Goal: Transaction & Acquisition: Purchase product/service

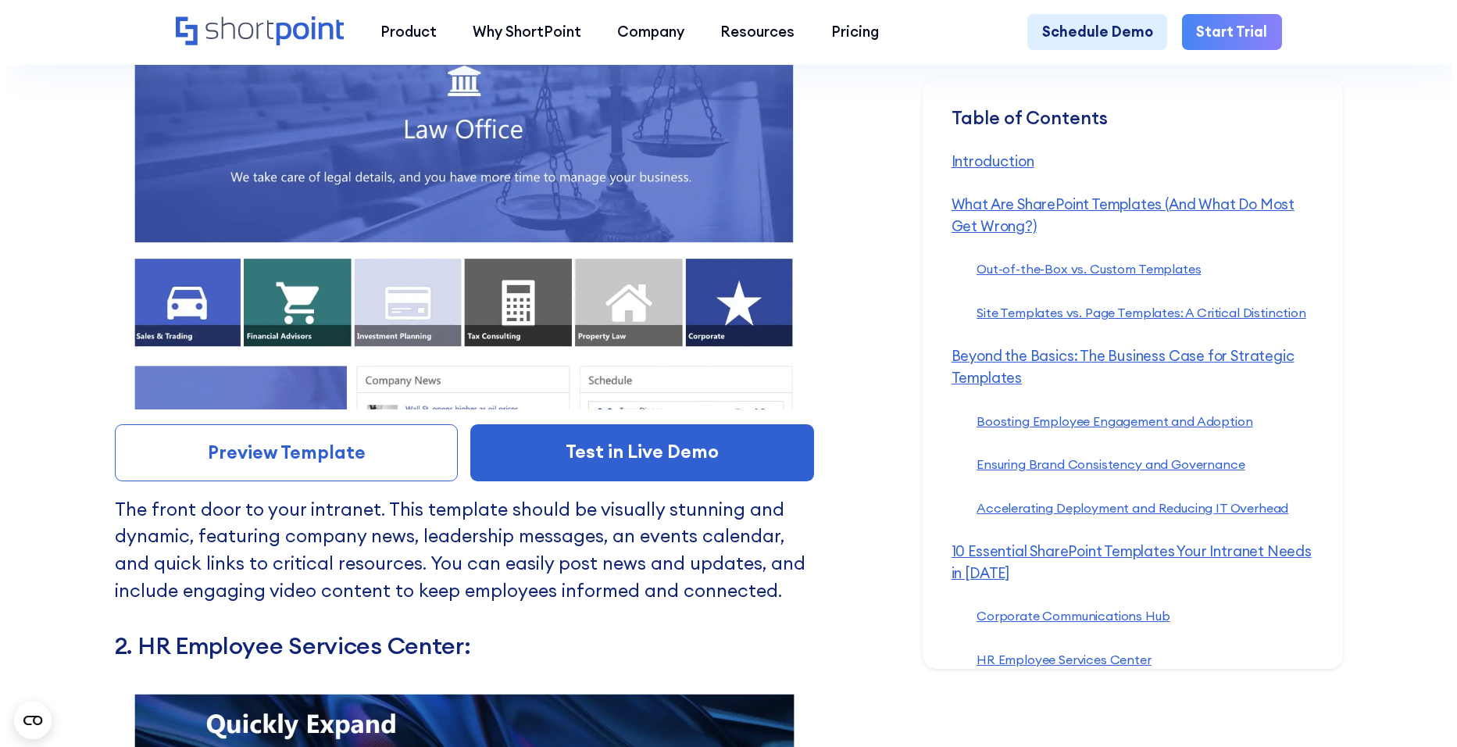
scroll to position [8382, 0]
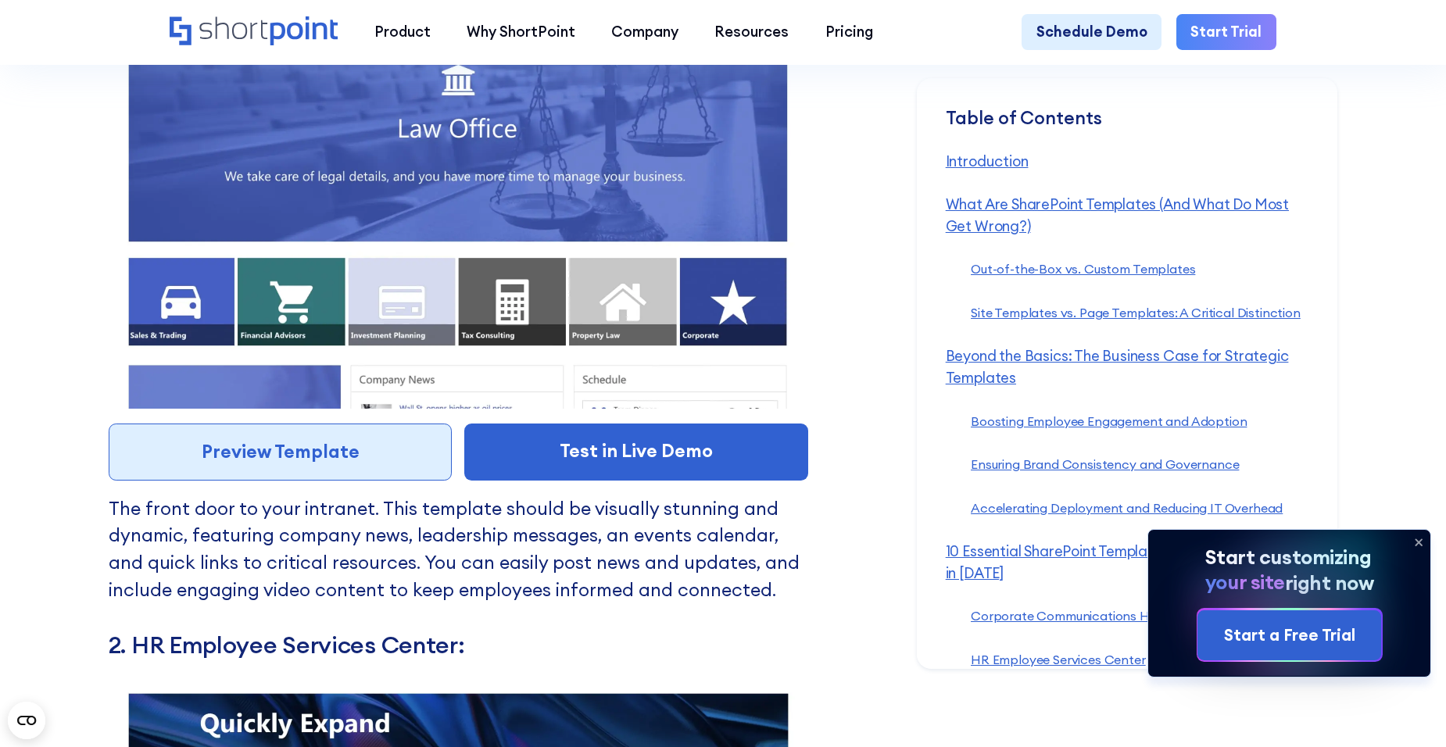
click at [288, 481] on link "Preview Template" at bounding box center [281, 453] width 344 height 58
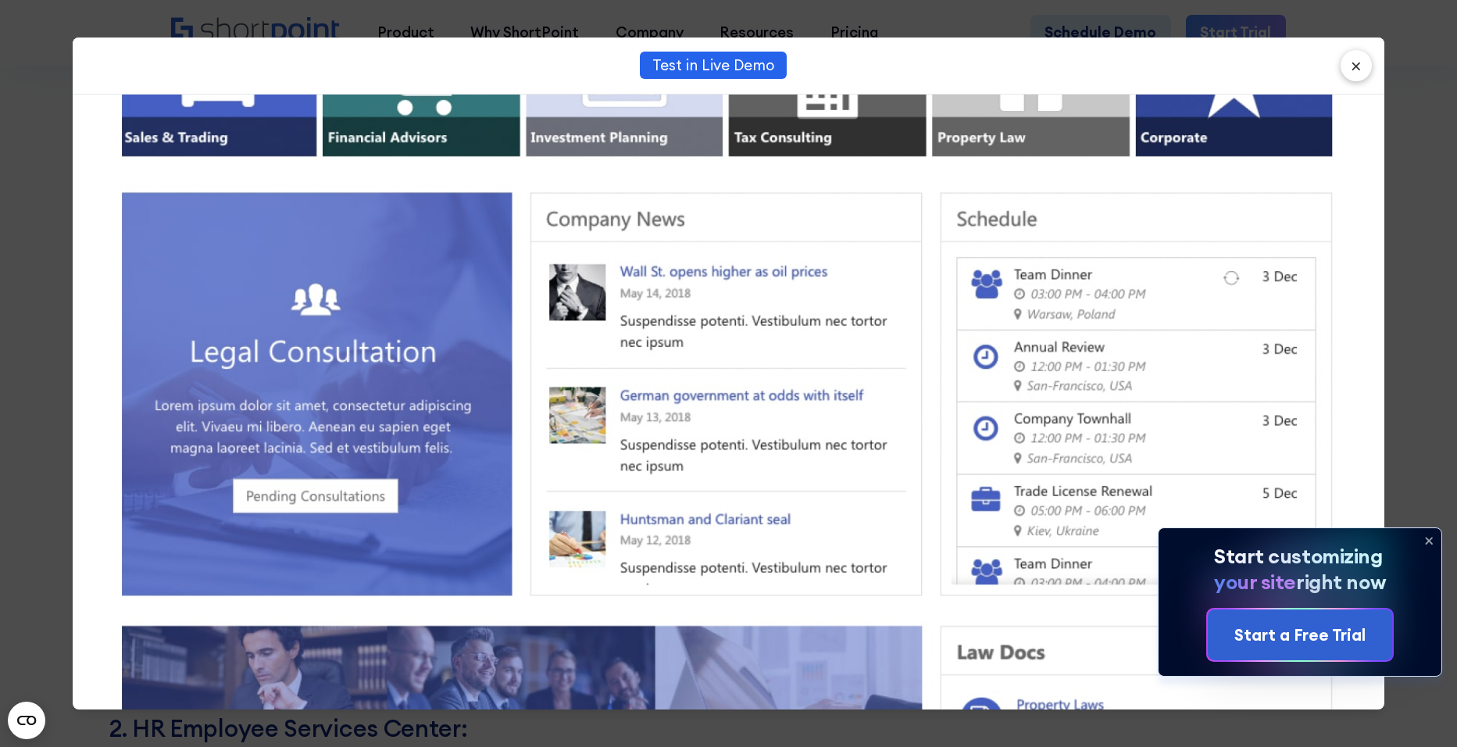
scroll to position [0, 0]
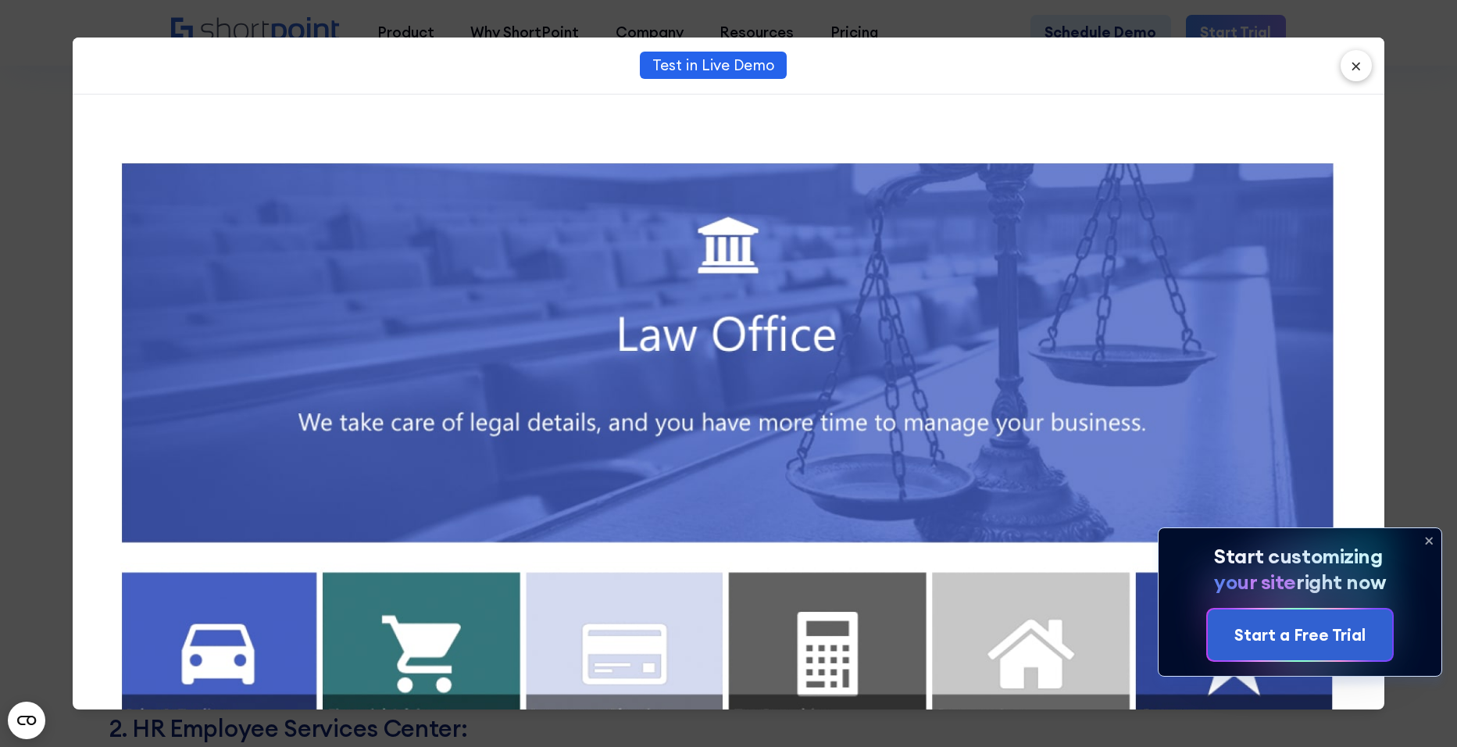
click at [1349, 63] on button "×" at bounding box center [1356, 65] width 31 height 31
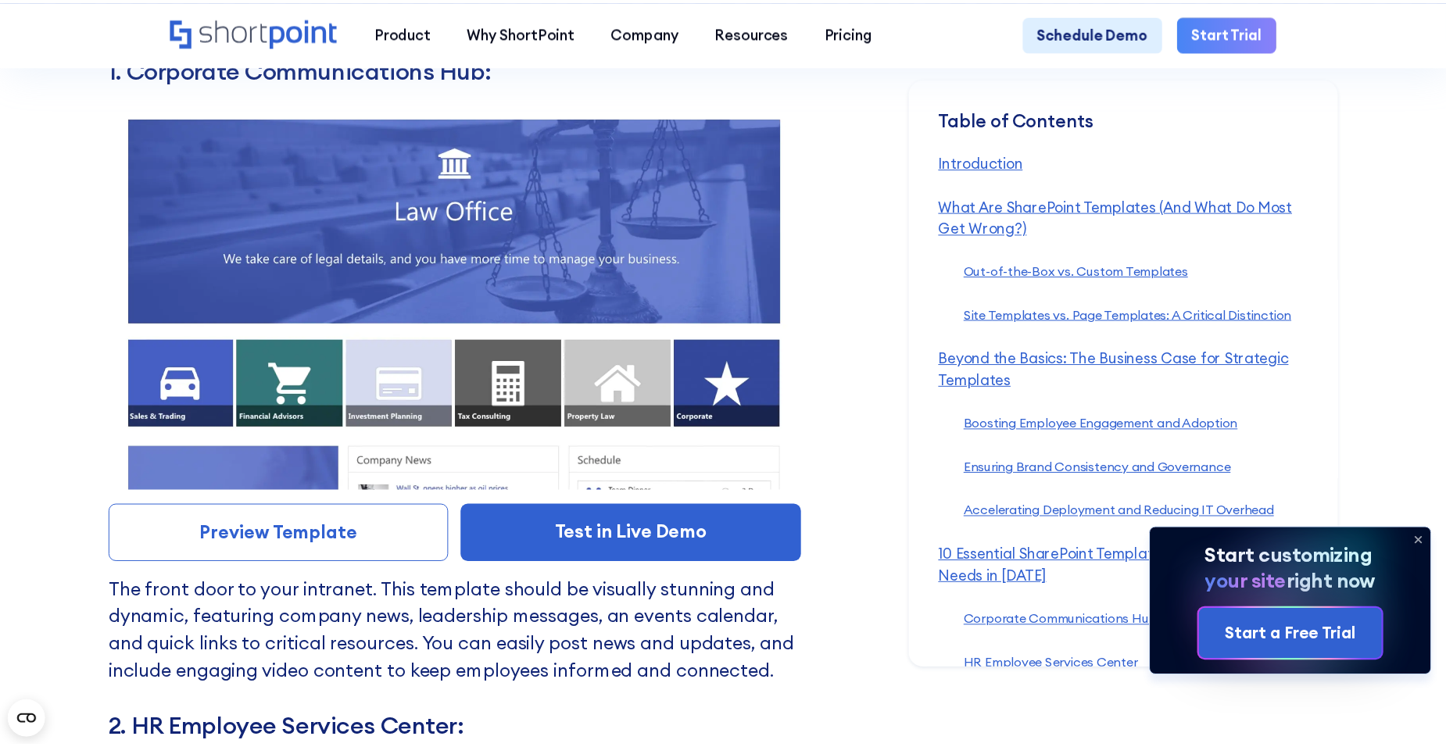
scroll to position [8434, 0]
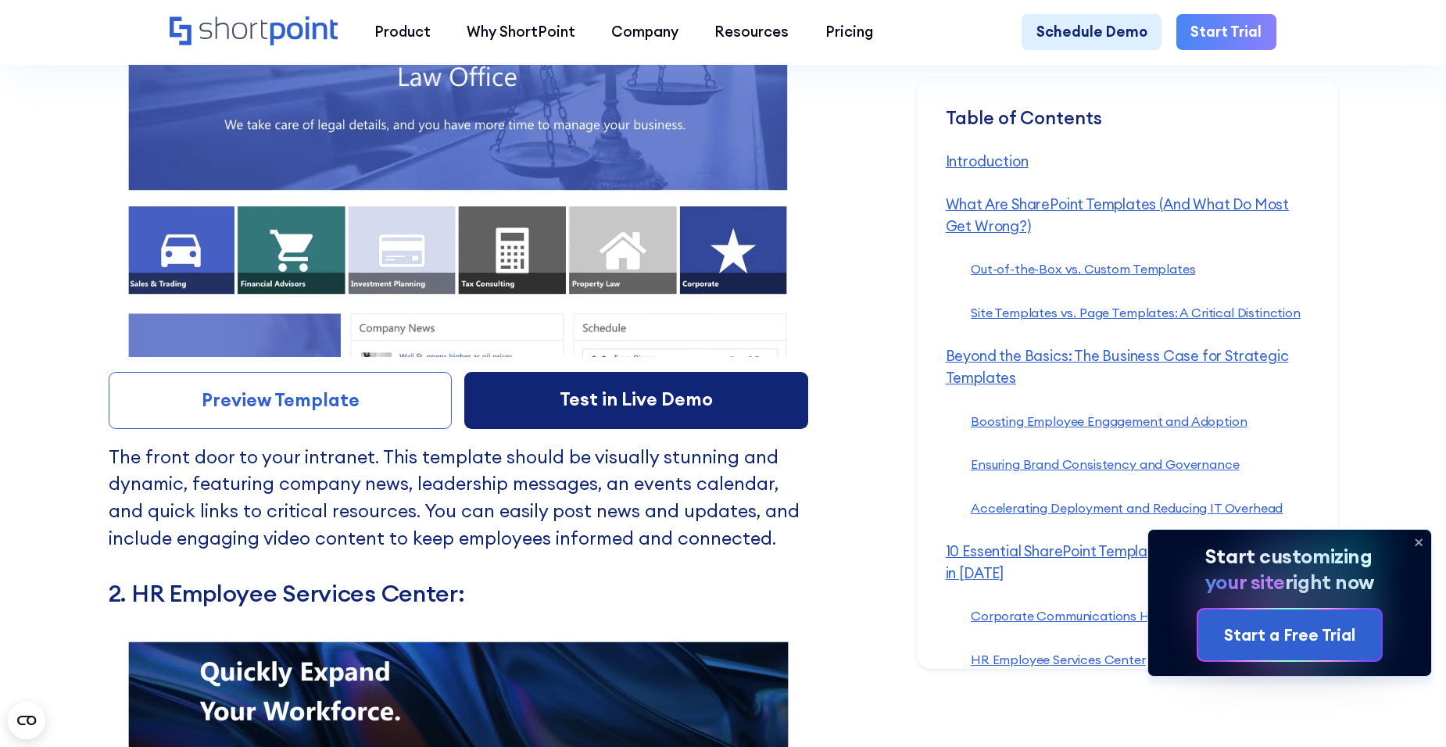
click at [644, 419] on link "Test in Live Demo" at bounding box center [636, 401] width 344 height 58
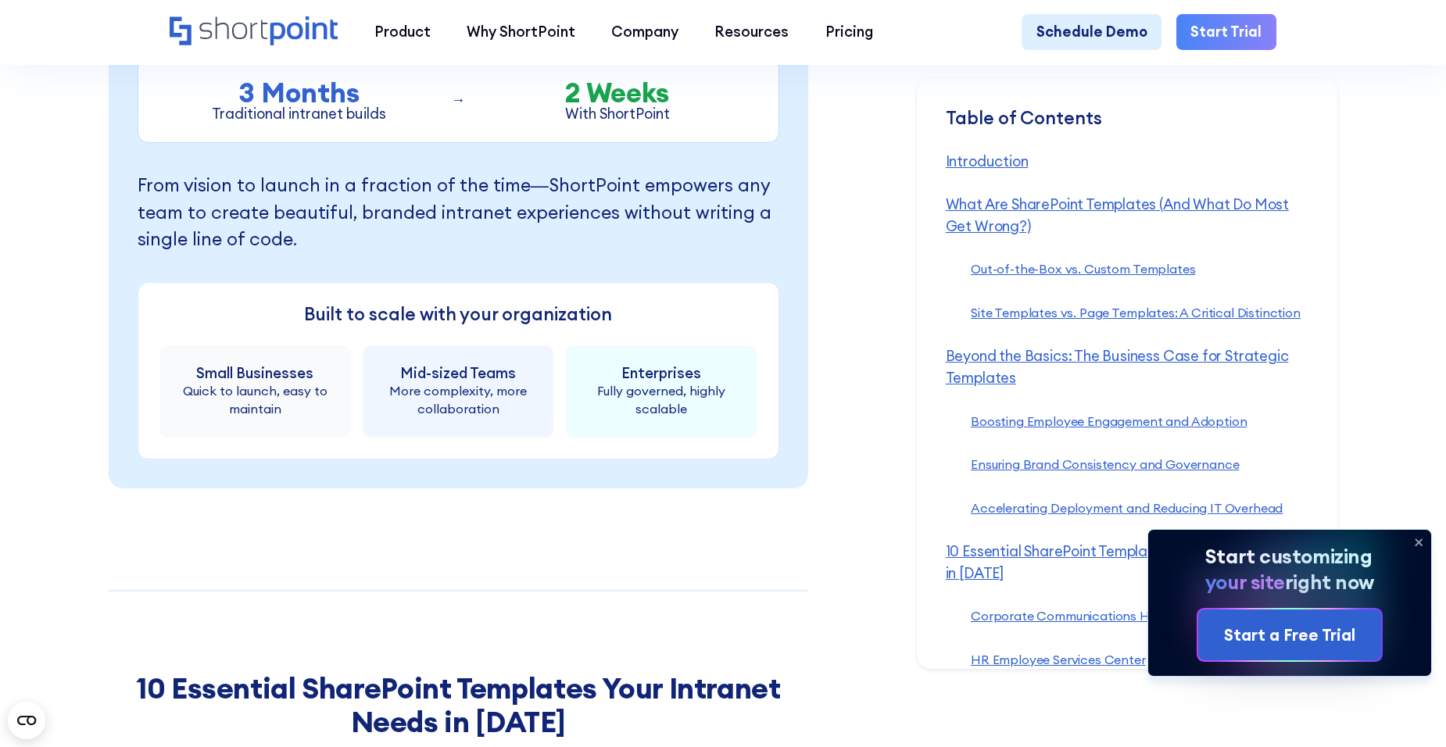
scroll to position [7261, 0]
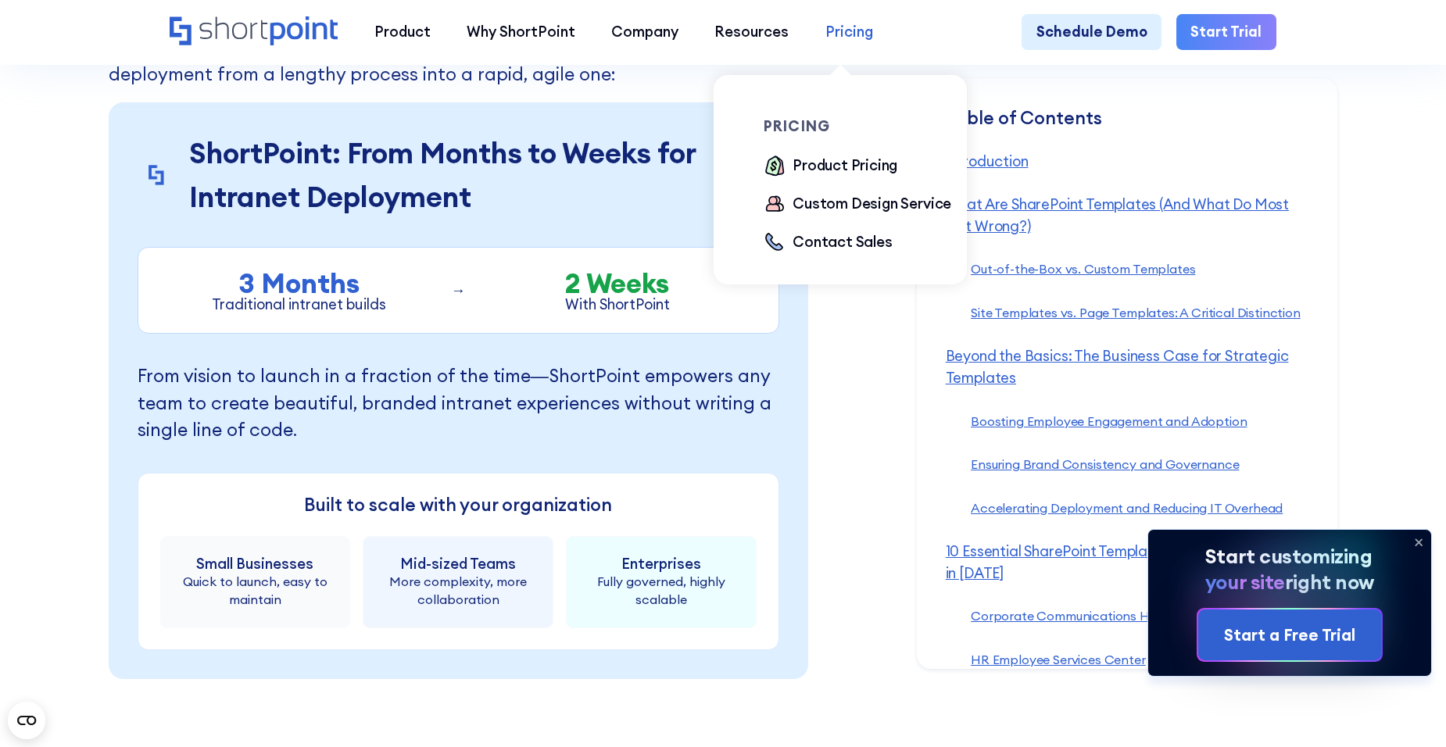
click at [828, 33] on div "Pricing" at bounding box center [849, 32] width 48 height 22
click at [841, 170] on div "Product Pricing" at bounding box center [844, 166] width 105 height 22
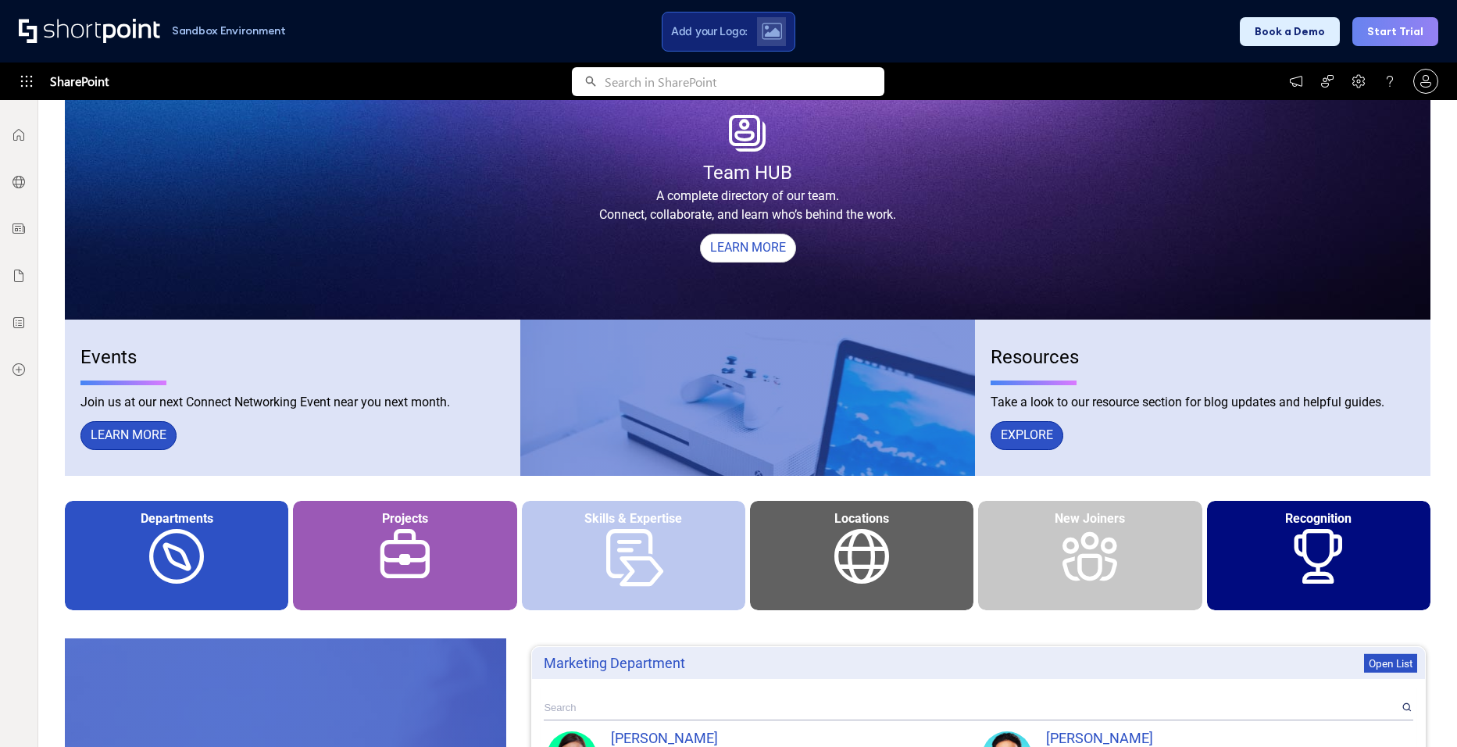
scroll to position [313, 0]
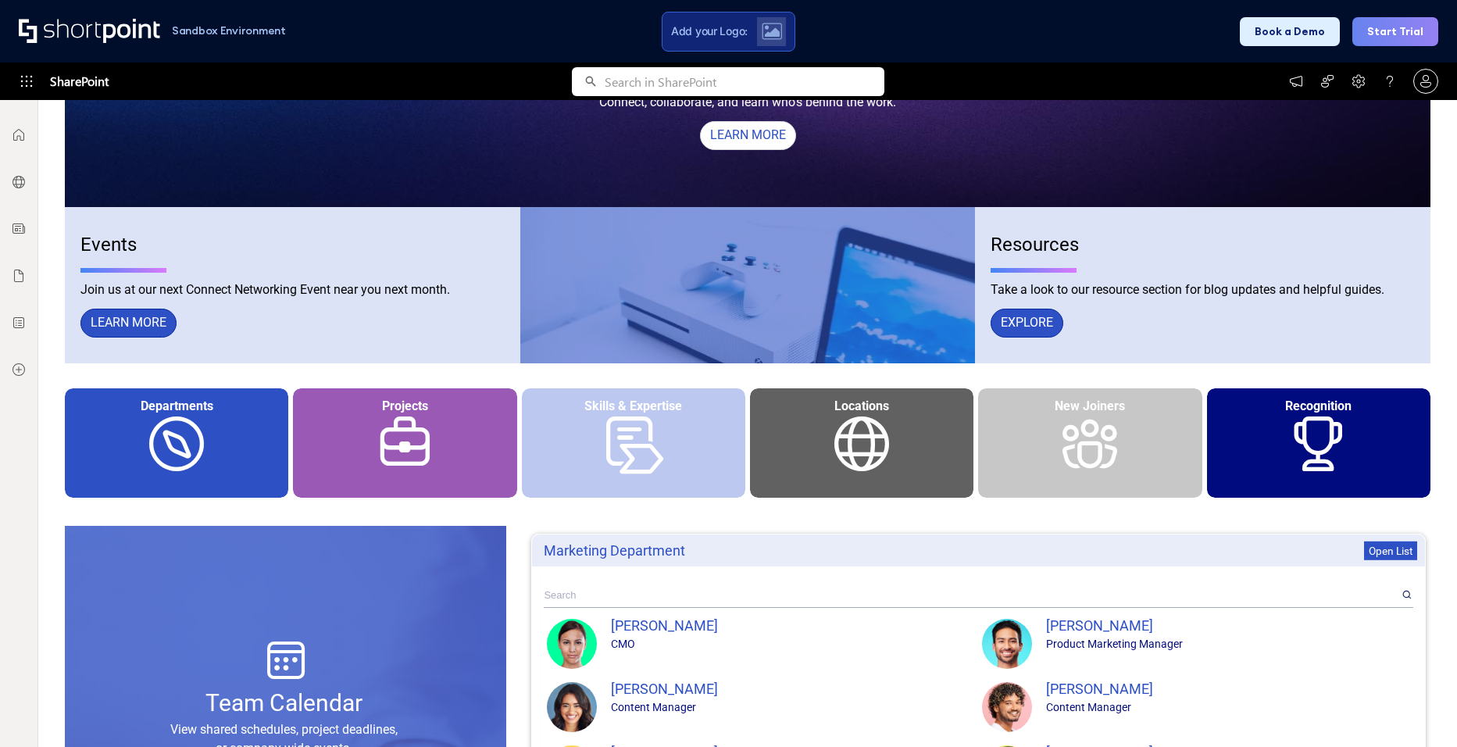
click at [637, 447] on div "Skills & Expertise" at bounding box center [633, 442] width 223 height 109
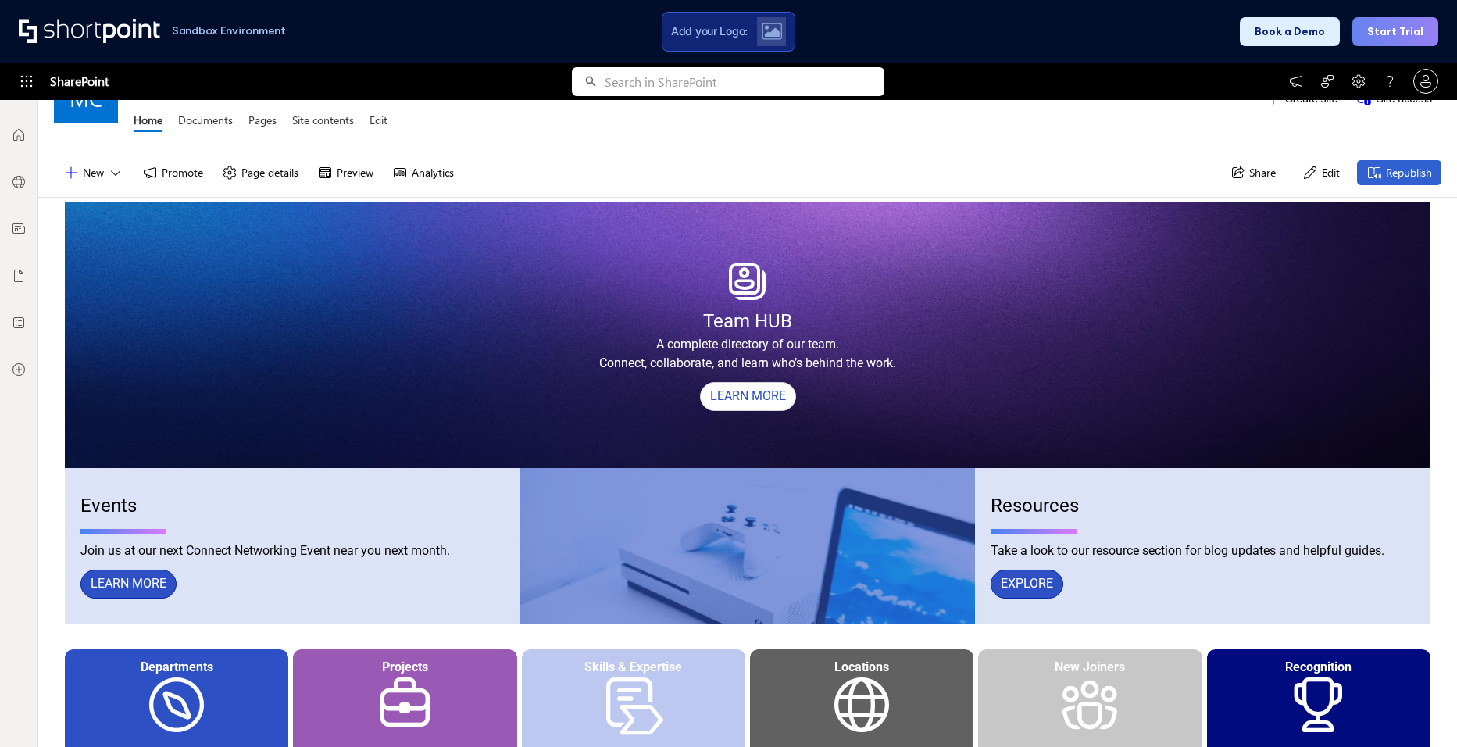
scroll to position [0, 0]
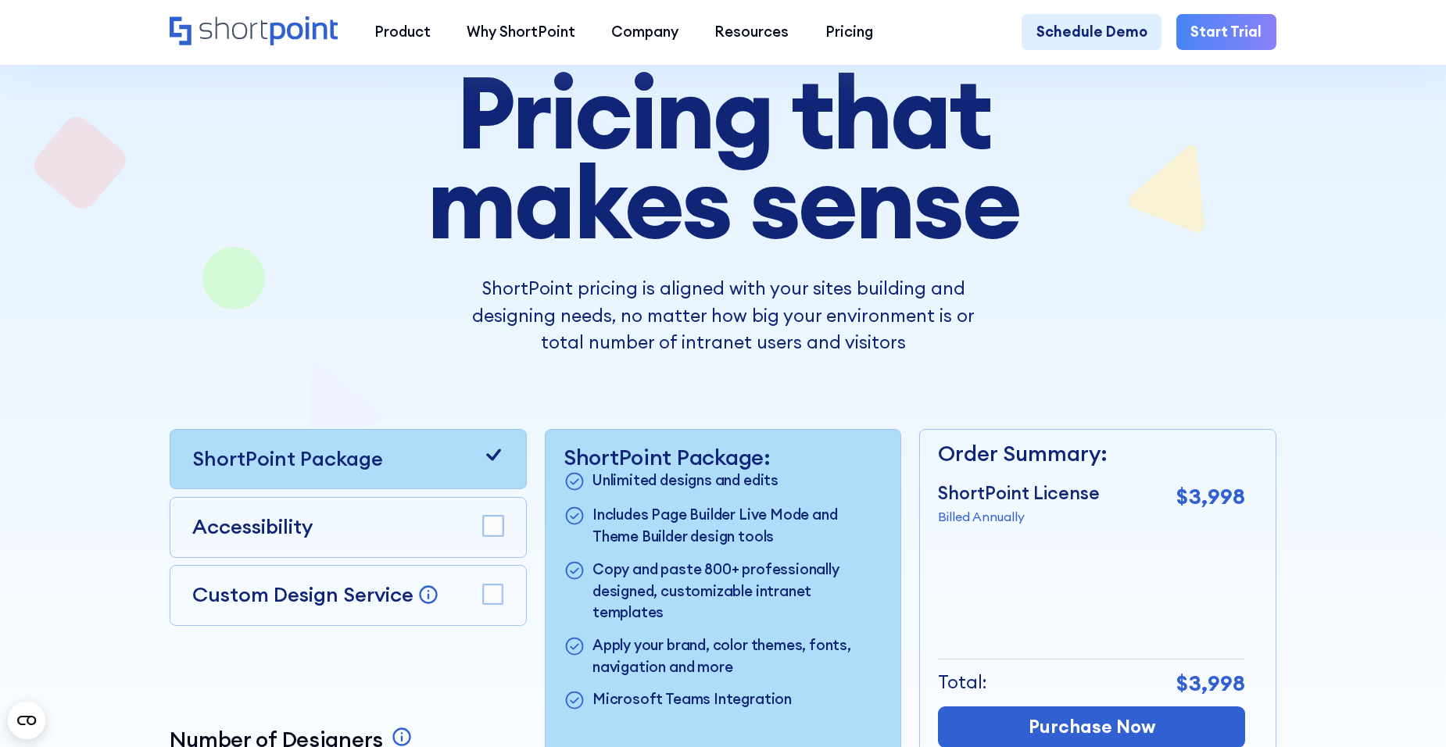
scroll to position [234, 0]
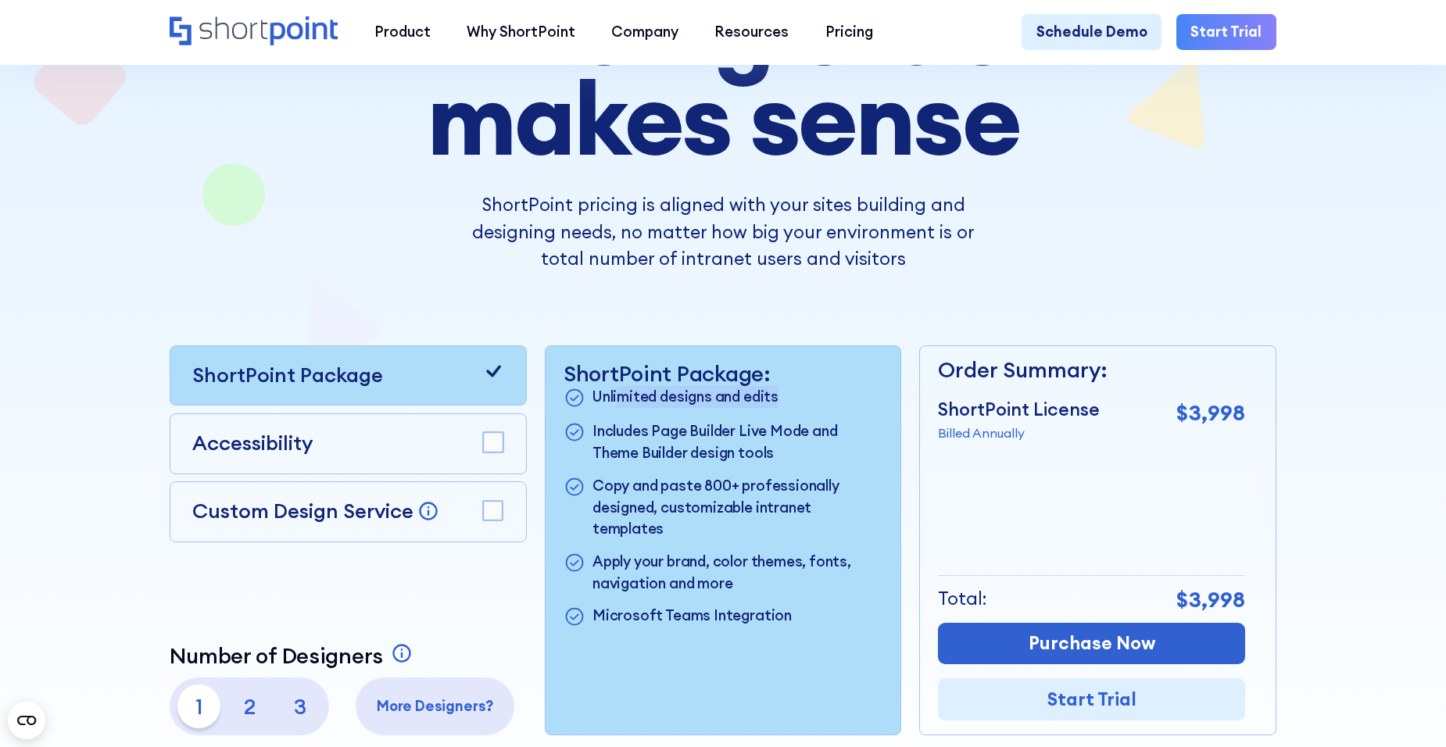
drag, startPoint x: 717, startPoint y: 406, endPoint x: 792, endPoint y: 408, distance: 74.3
click at [792, 408] on li "Unlimited designs and edits" at bounding box center [722, 397] width 319 height 23
drag, startPoint x: 791, startPoint y: 409, endPoint x: 1035, endPoint y: 455, distance: 248.1
click at [980, 461] on div "Order Summary: ShortPoint License Billed Annually $3,998 + Custom Design Servic…" at bounding box center [1091, 540] width 307 height 389
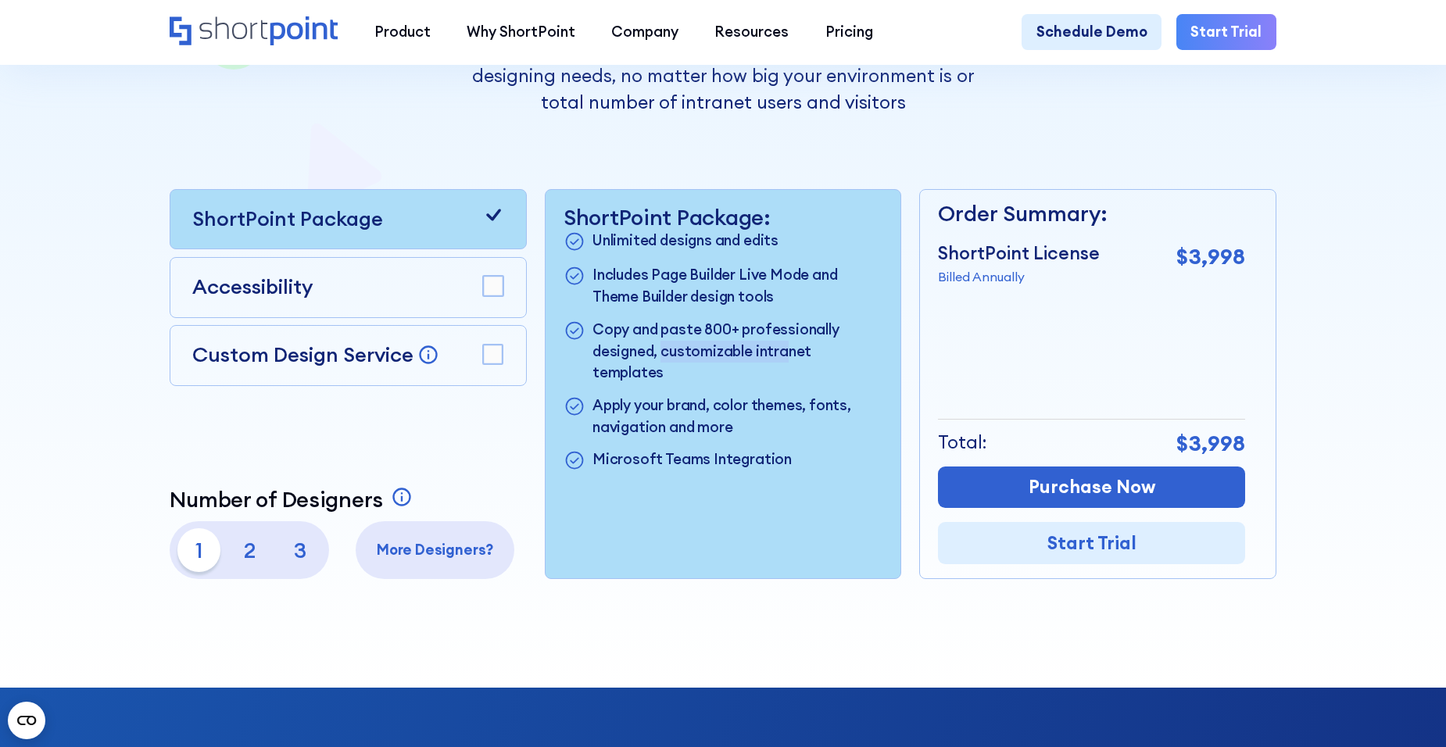
drag, startPoint x: 663, startPoint y: 362, endPoint x: 788, endPoint y: 361, distance: 124.3
click at [788, 361] on p "Copy and paste 800+ professionally designed, customizable intranet templates" at bounding box center [737, 351] width 290 height 65
drag, startPoint x: 621, startPoint y: 391, endPoint x: 789, endPoint y: 454, distance: 179.5
click at [794, 454] on ul "Unlimited designs and edits Includes Page Builder Live Mode and Theme Builder d…" at bounding box center [722, 351] width 319 height 242
drag, startPoint x: 789, startPoint y: 454, endPoint x: 694, endPoint y: 446, distance: 95.7
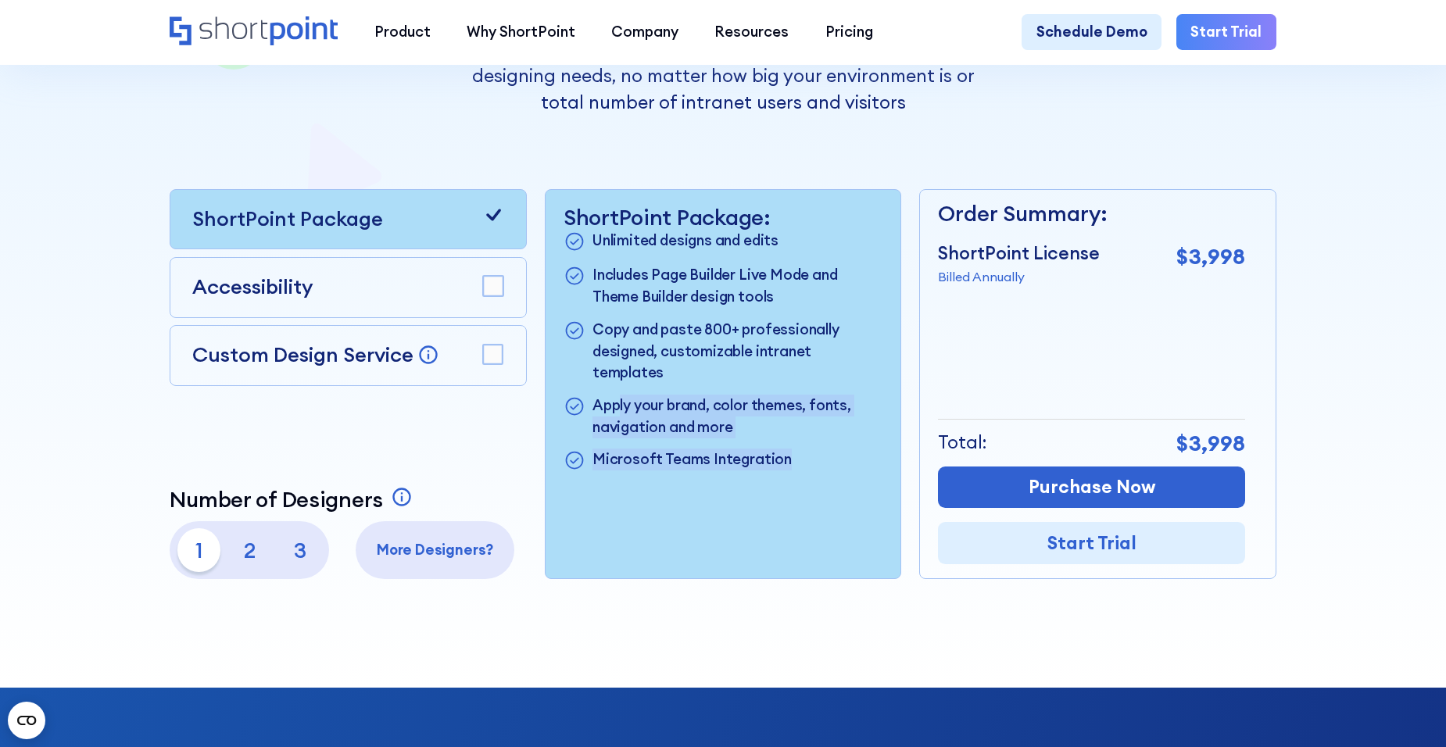
click at [694, 449] on p "Microsoft Teams Integration" at bounding box center [691, 460] width 199 height 23
click at [492, 291] on rect at bounding box center [493, 287] width 20 height 20
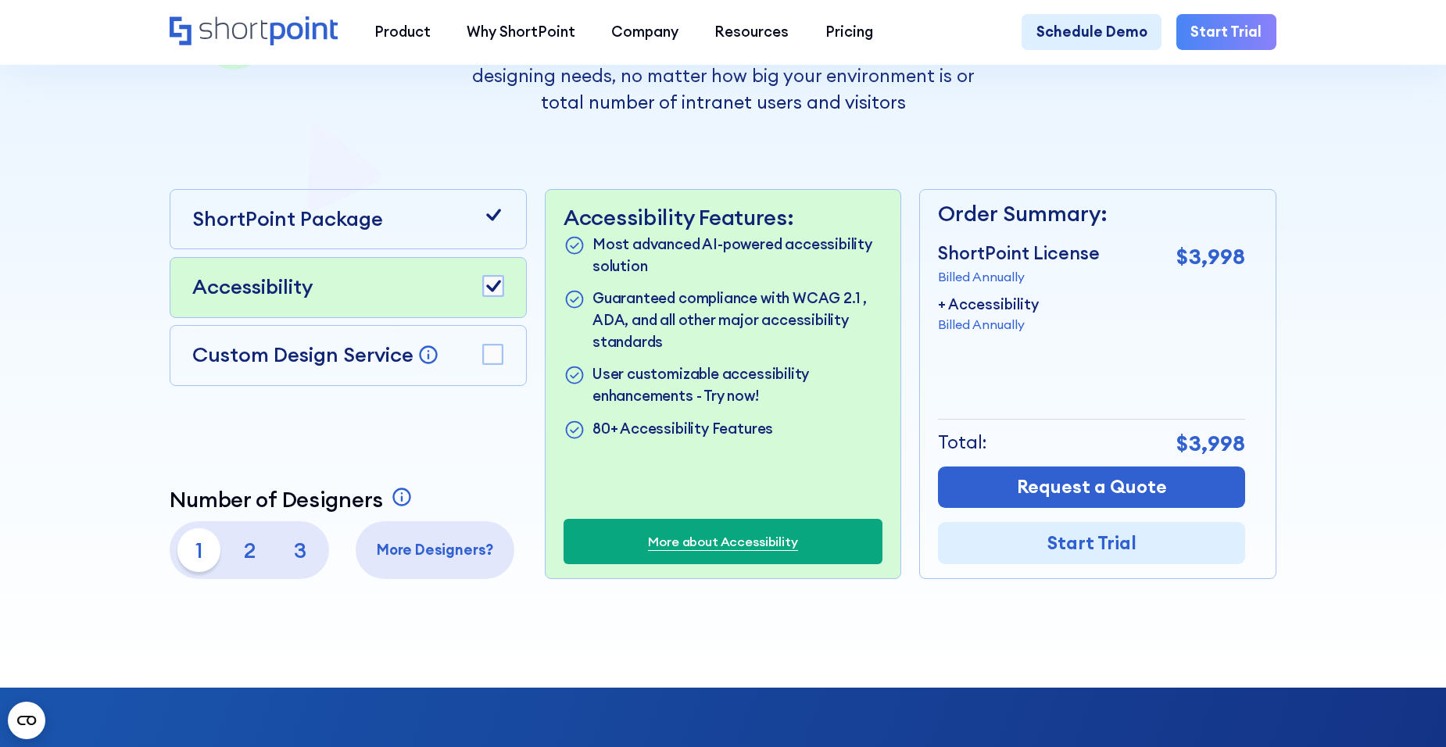
click at [497, 363] on rect at bounding box center [493, 355] width 20 height 20
